Goal: Task Accomplishment & Management: Complete application form

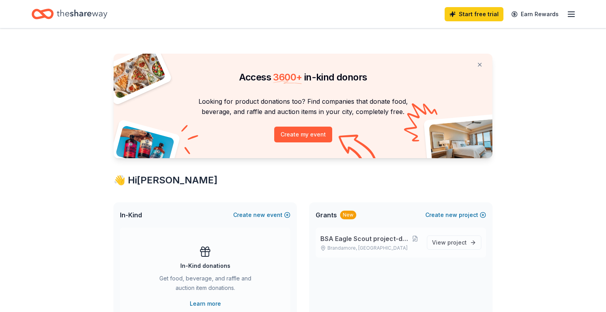
click at [414, 248] on p "Brandamore, [GEOGRAPHIC_DATA]" at bounding box center [371, 248] width 100 height 6
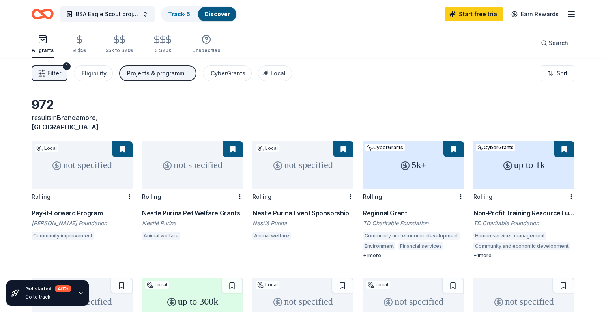
click at [504, 168] on div "up to 1k" at bounding box center [524, 164] width 101 height 47
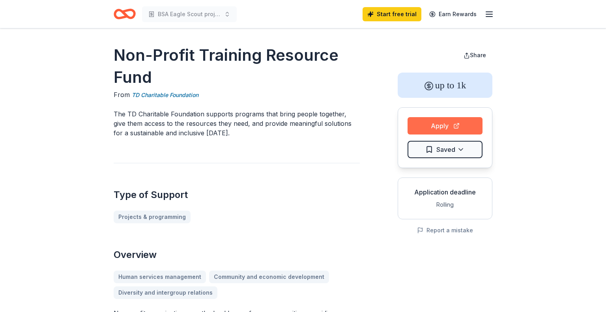
click at [422, 129] on button "Apply" at bounding box center [445, 125] width 75 height 17
